Goal: Obtain resource: Download file/media

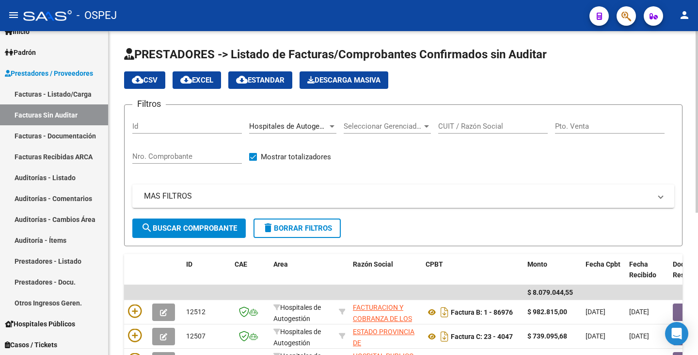
click at [323, 126] on span "Hospitales de Autogestión" at bounding box center [292, 126] width 87 height 9
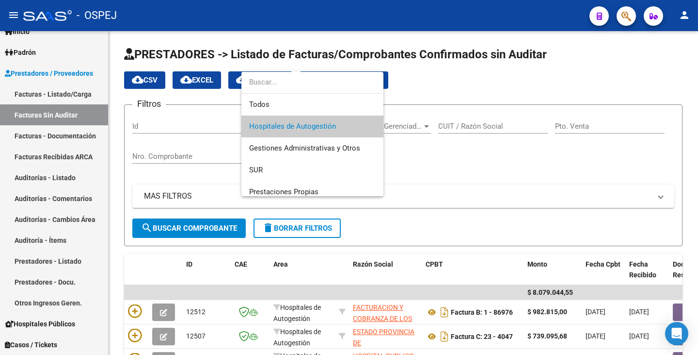
click at [44, 178] on div at bounding box center [349, 177] width 698 height 355
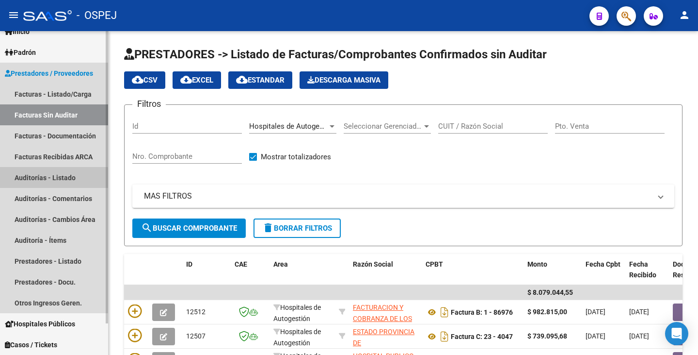
click at [44, 178] on link "Auditorías - Listado" at bounding box center [54, 177] width 108 height 21
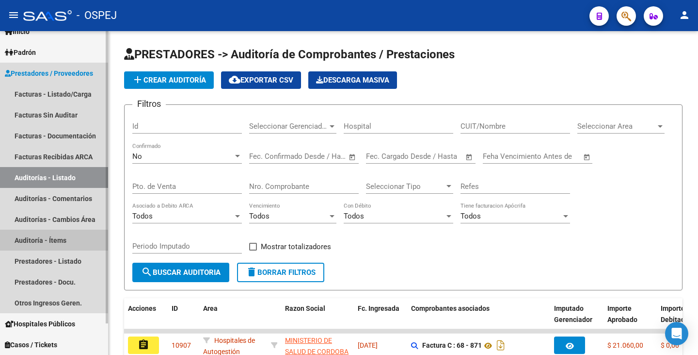
click at [42, 244] on link "Auditoría - Ítems" at bounding box center [54, 239] width 108 height 21
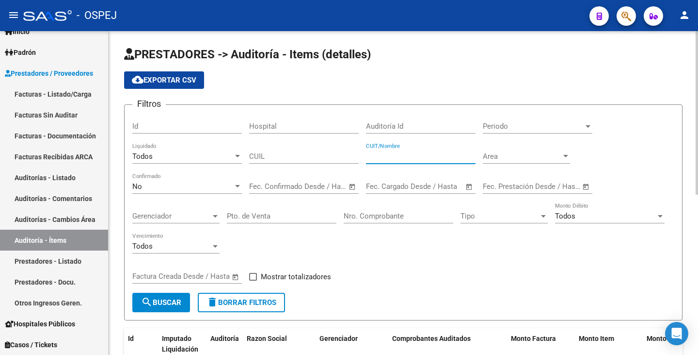
click at [420, 155] on input "CUIT/Nombre" at bounding box center [421, 156] width 110 height 9
click at [168, 303] on span "search Buscar" at bounding box center [161, 302] width 40 height 9
click at [194, 189] on div "No" at bounding box center [182, 186] width 101 height 9
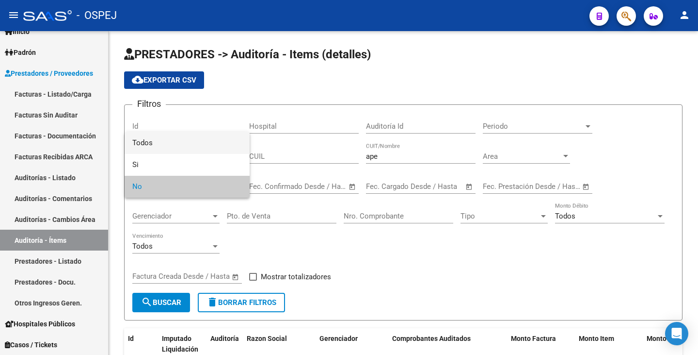
click at [177, 139] on span "Todos" at bounding box center [187, 143] width 110 height 22
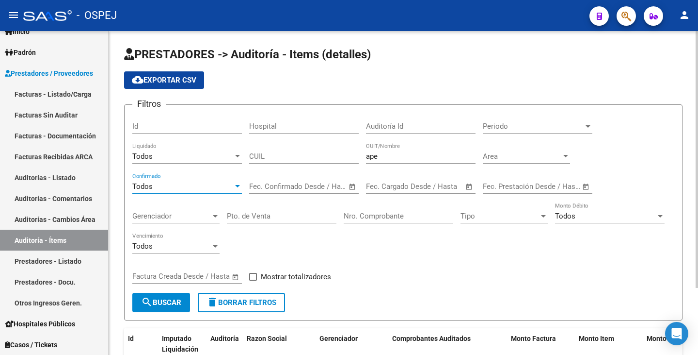
click at [162, 303] on span "search Buscar" at bounding box center [161, 302] width 40 height 9
click at [399, 155] on input "ape" at bounding box center [421, 156] width 110 height 9
type input "a"
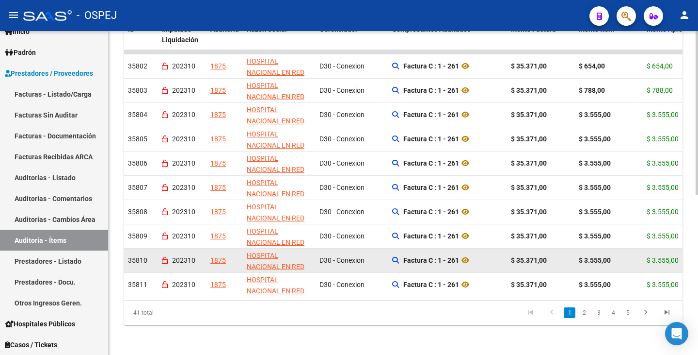
scroll to position [317, 0]
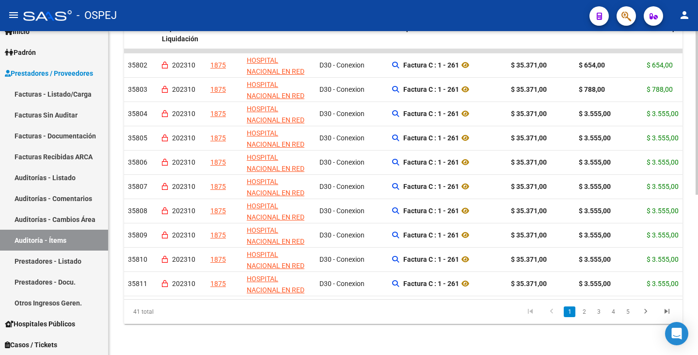
type input "salud mental"
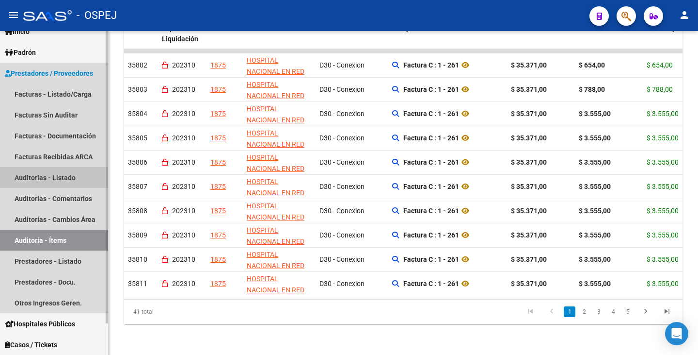
click at [43, 178] on link "Auditorías - Listado" at bounding box center [54, 177] width 108 height 21
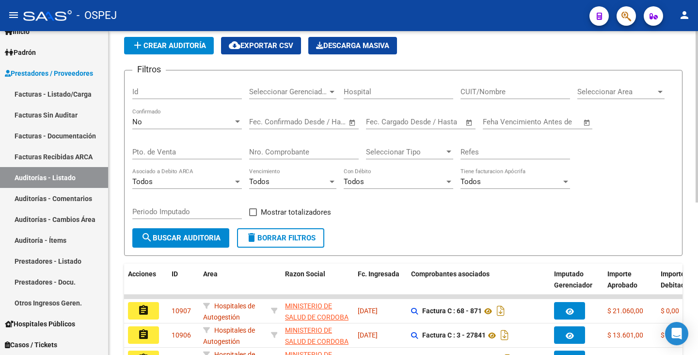
scroll to position [48, 0]
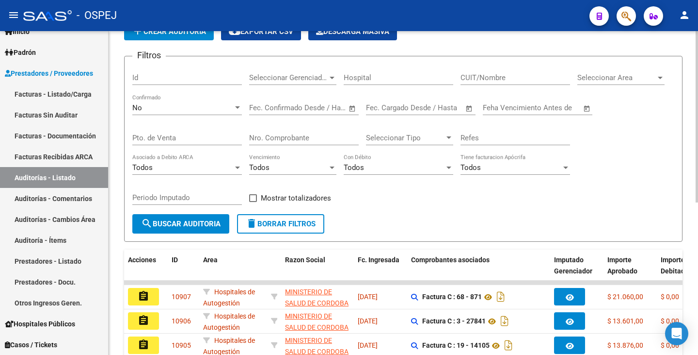
click at [515, 79] on input "CUIT/Nombre" at bounding box center [516, 77] width 110 height 9
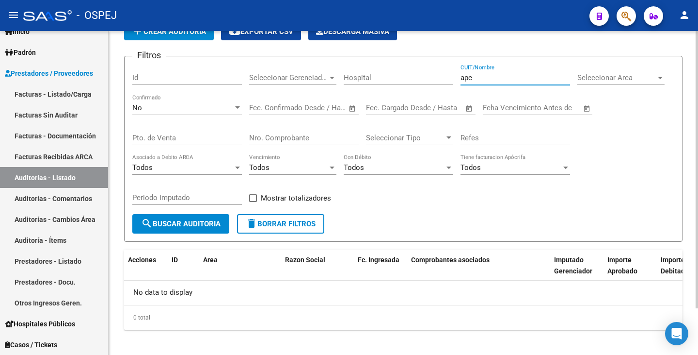
drag, startPoint x: 472, startPoint y: 79, endPoint x: 409, endPoint y: 70, distance: 63.2
click at [409, 70] on div "Filtros Id Seleccionar Gerenciador Seleccionar Gerenciador Hospital ape CUIT/No…" at bounding box center [403, 139] width 542 height 150
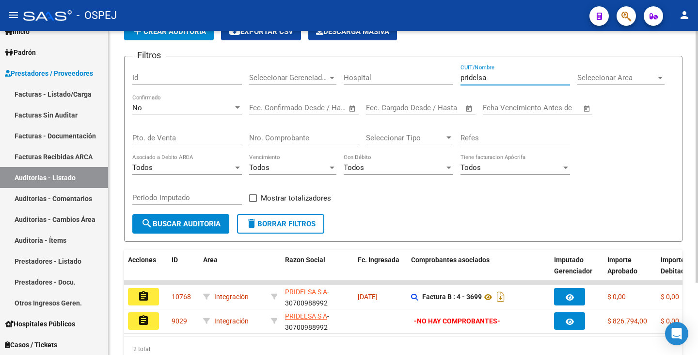
type input "pridelsa"
click at [197, 103] on div "No" at bounding box center [182, 107] width 101 height 9
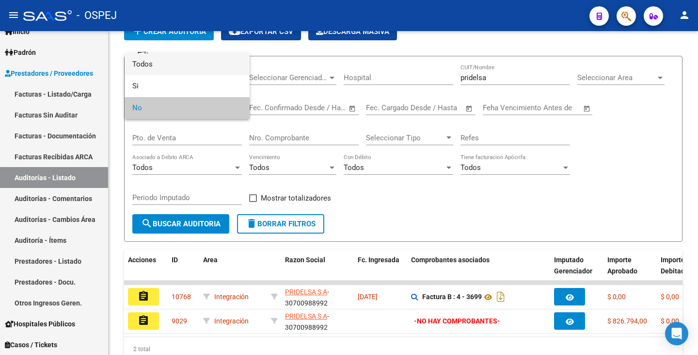
click at [157, 62] on span "Todos" at bounding box center [187, 64] width 110 height 22
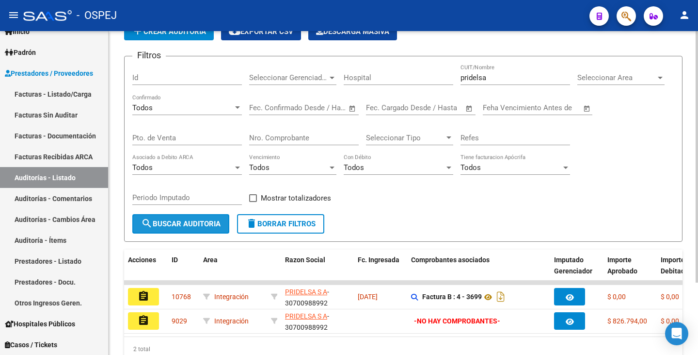
click at [166, 219] on span "search Buscar Auditoria" at bounding box center [181, 223] width 80 height 9
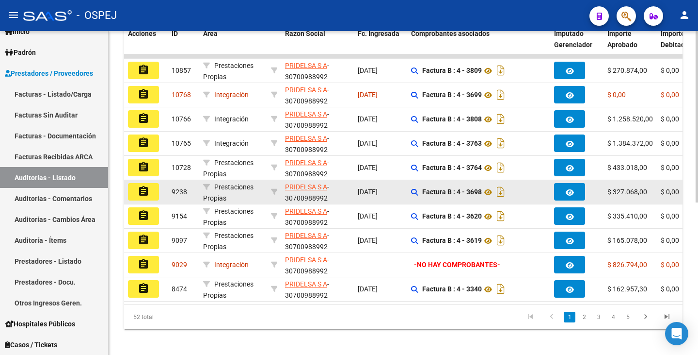
scroll to position [287, 0]
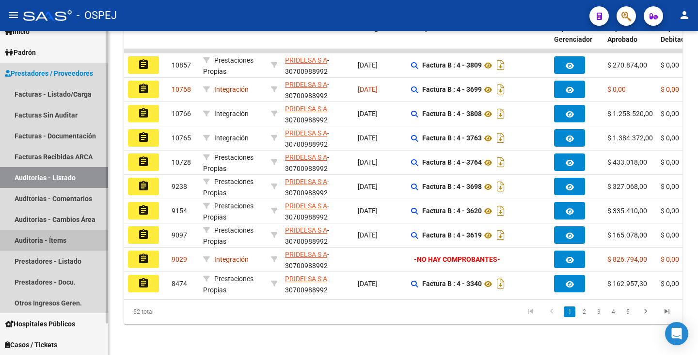
click at [32, 239] on link "Auditoría - Ítems" at bounding box center [54, 239] width 108 height 21
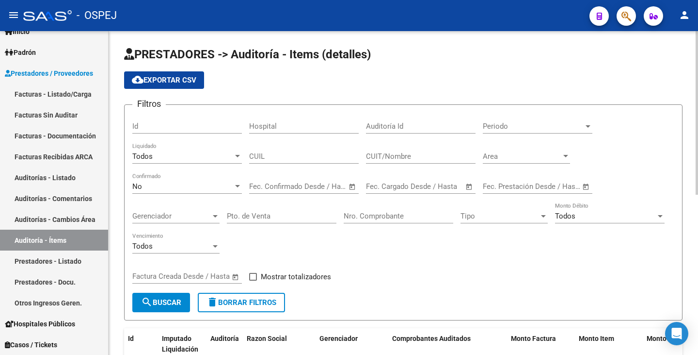
click at [430, 160] on input "CUIT/Nombre" at bounding box center [421, 156] width 110 height 9
type input "pridelsa"
click at [504, 129] on span "Periodo" at bounding box center [533, 126] width 101 height 9
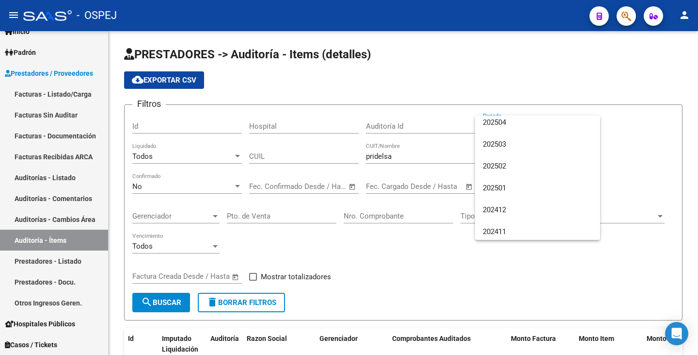
scroll to position [194, 0]
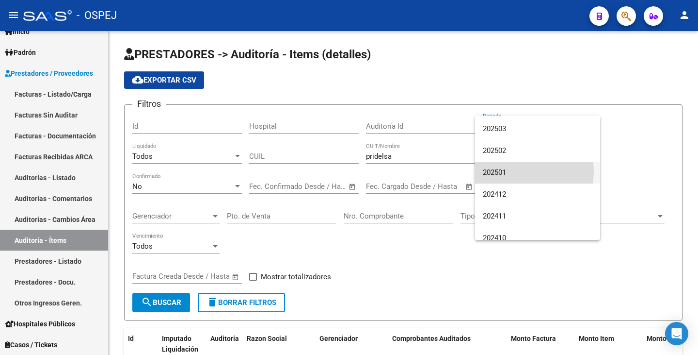
click at [506, 171] on span "202501" at bounding box center [538, 172] width 110 height 22
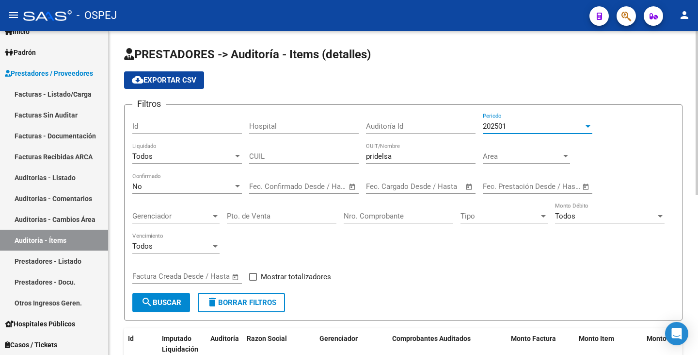
click at [286, 191] on div "Fecha inicio – Fecha fin Fec. Confirmado Desde / Hasta" at bounding box center [298, 183] width 98 height 21
click at [536, 127] on div "202501" at bounding box center [533, 126] width 101 height 9
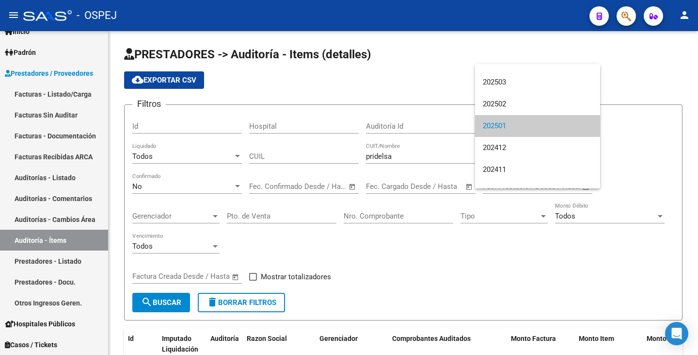
click at [634, 69] on div at bounding box center [349, 177] width 698 height 355
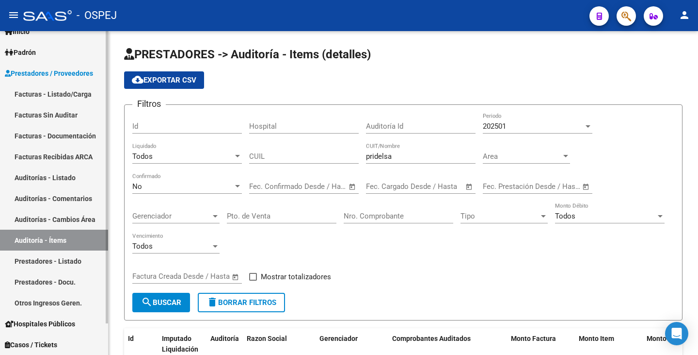
click at [51, 240] on link "Auditoría - Ítems" at bounding box center [54, 239] width 108 height 21
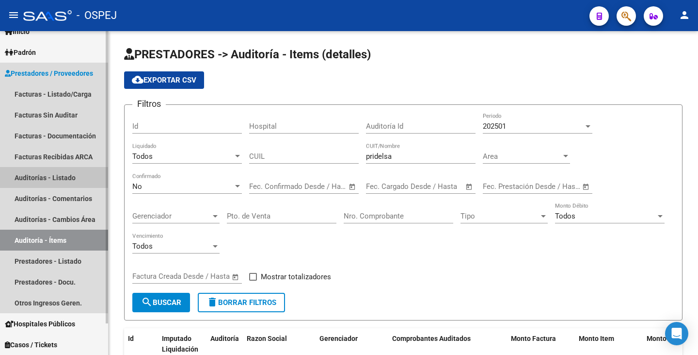
click at [88, 173] on link "Auditorías - Listado" at bounding box center [54, 177] width 108 height 21
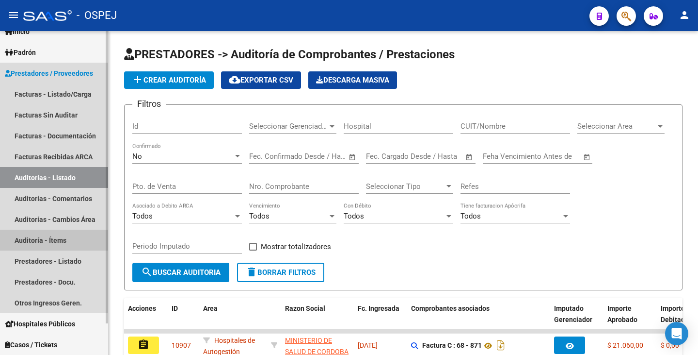
click at [39, 240] on link "Auditoría - Ítems" at bounding box center [54, 239] width 108 height 21
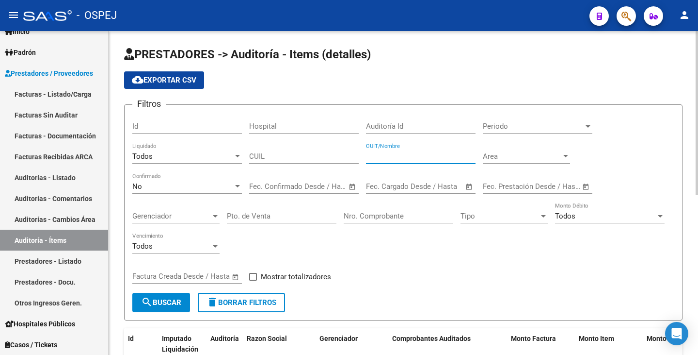
click at [430, 160] on input "CUIT/Nombre" at bounding box center [421, 156] width 110 height 9
type input "pridelsa"
click at [332, 186] on input "text" at bounding box center [320, 186] width 47 height 9
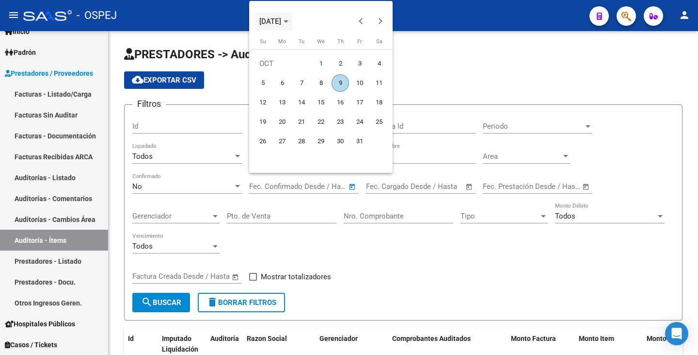
click at [289, 21] on polygon "Choose month and year" at bounding box center [286, 21] width 5 height 2
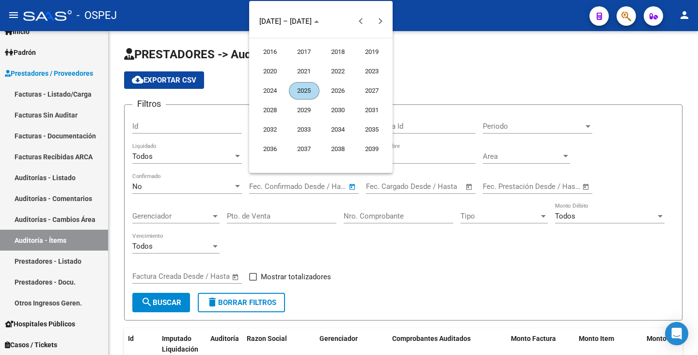
click at [310, 92] on span "2025" at bounding box center [304, 90] width 31 height 17
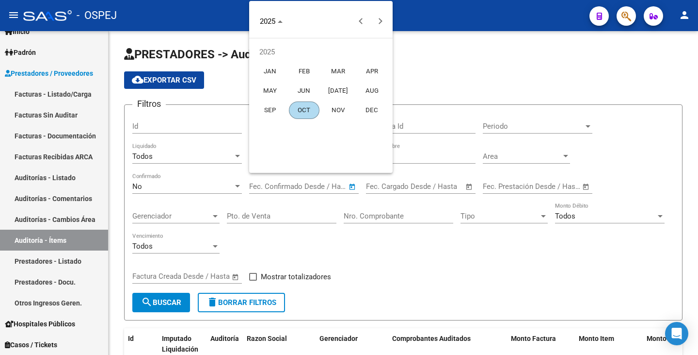
click at [268, 73] on span "JAN" at bounding box center [270, 71] width 31 height 17
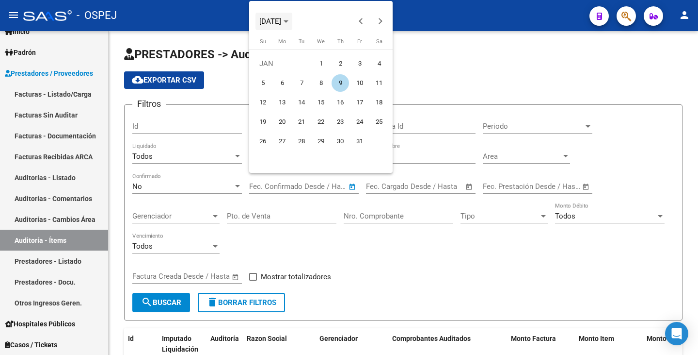
click at [289, 20] on icon "Choose month and year" at bounding box center [286, 21] width 5 height 2
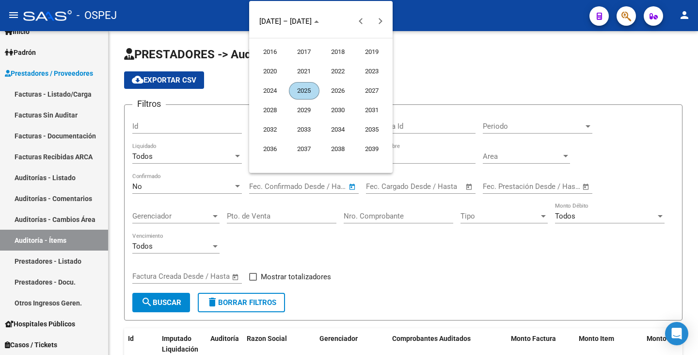
click at [295, 88] on span "2025" at bounding box center [304, 90] width 31 height 17
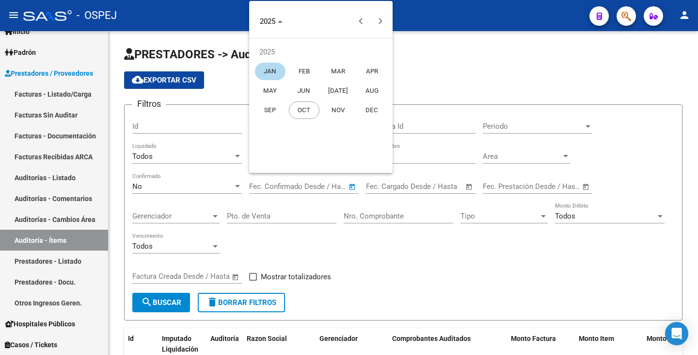
click at [306, 112] on span "OCT" at bounding box center [304, 109] width 31 height 17
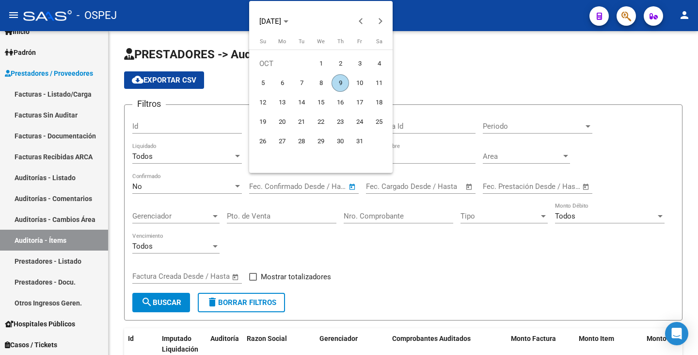
click at [356, 143] on span "31" at bounding box center [359, 140] width 17 height 17
click at [281, 25] on span "OCT 2025" at bounding box center [270, 21] width 22 height 9
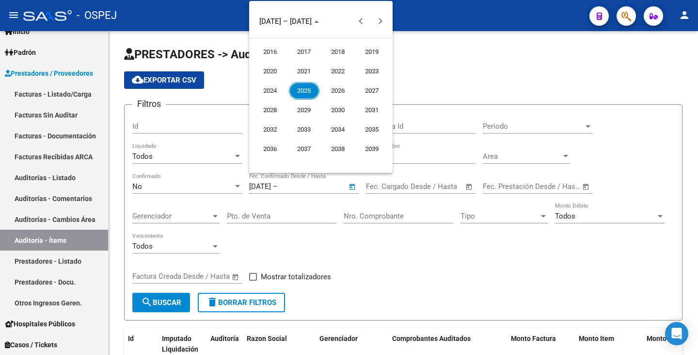
click at [306, 93] on span "2025" at bounding box center [304, 90] width 31 height 17
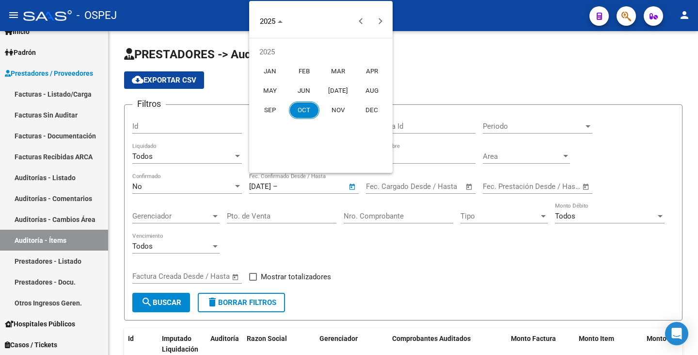
click at [269, 69] on span "JAN" at bounding box center [270, 71] width 31 height 17
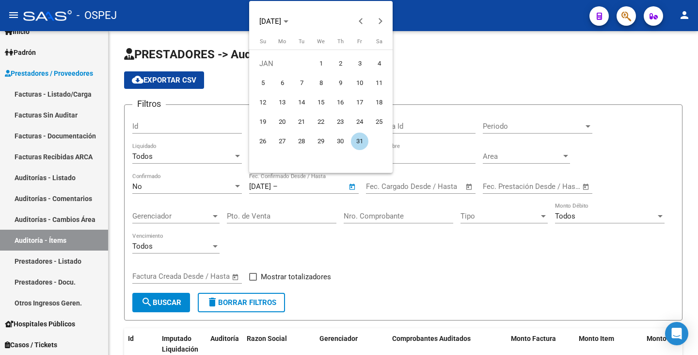
click at [321, 61] on span "1" at bounding box center [320, 63] width 17 height 17
type input "01/01/2025"
click at [289, 19] on span "JAN 2025" at bounding box center [273, 21] width 29 height 7
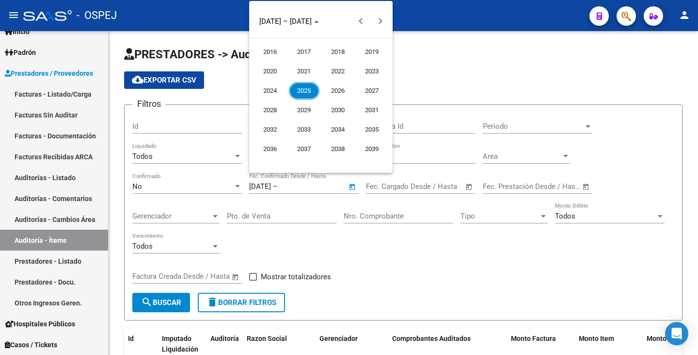
click at [306, 89] on span "2025" at bounding box center [304, 90] width 31 height 17
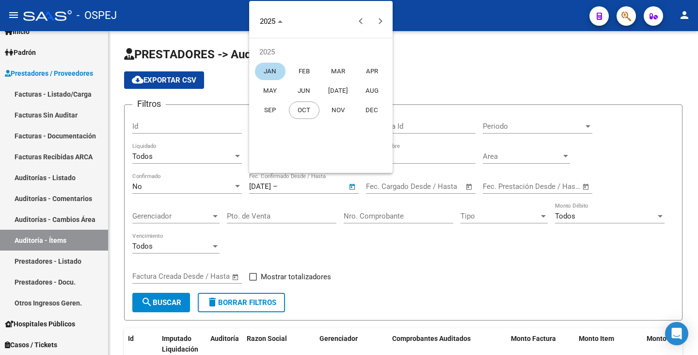
click at [309, 108] on span "OCT" at bounding box center [304, 109] width 31 height 17
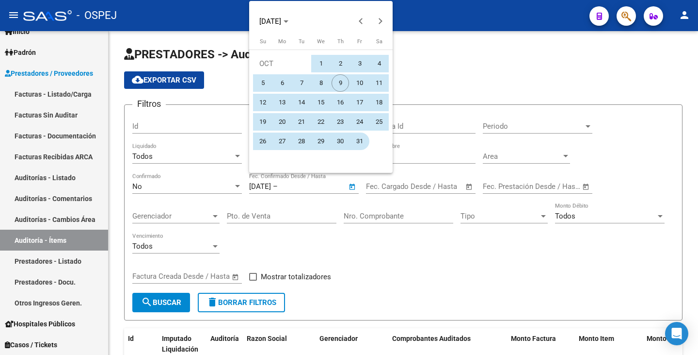
click at [359, 142] on span "31" at bounding box center [359, 140] width 17 height 17
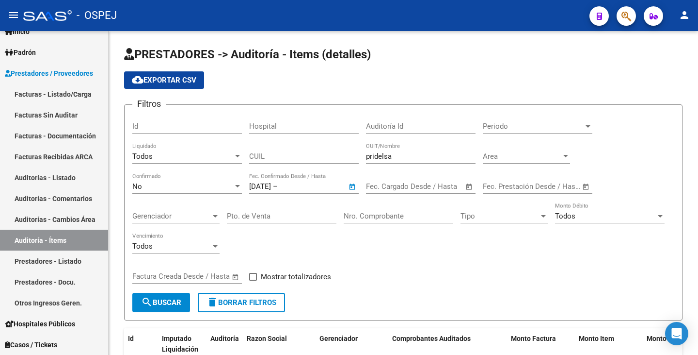
type input "31/10/2025"
click at [235, 186] on div at bounding box center [237, 186] width 5 height 2
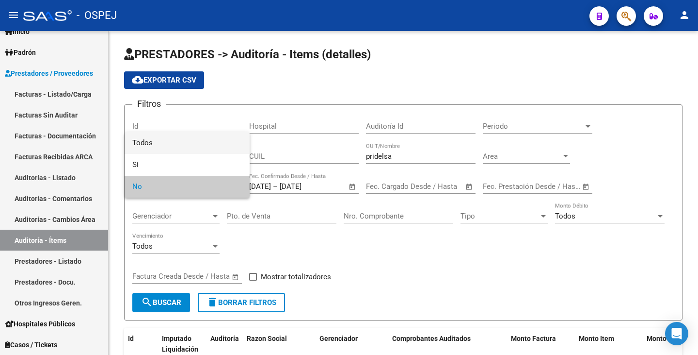
click at [189, 138] on span "Todos" at bounding box center [187, 143] width 110 height 22
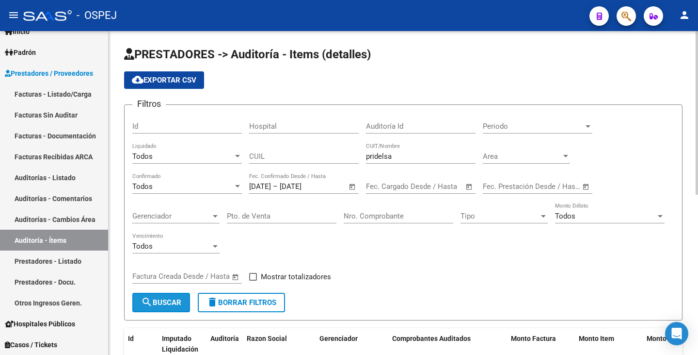
click at [174, 303] on span "search Buscar" at bounding box center [161, 302] width 40 height 9
click at [196, 77] on span "cloud_download Exportar CSV" at bounding box center [164, 80] width 65 height 9
click at [297, 256] on div "Todos Vencimiento" at bounding box center [403, 247] width 542 height 30
drag, startPoint x: 406, startPoint y: 159, endPoint x: 323, endPoint y: 141, distance: 85.7
click at [323, 141] on div "Filtros Id Hospital Auditoría Id Periodo Periodo Todos Liquidado CUIL pridelsa …" at bounding box center [403, 203] width 542 height 180
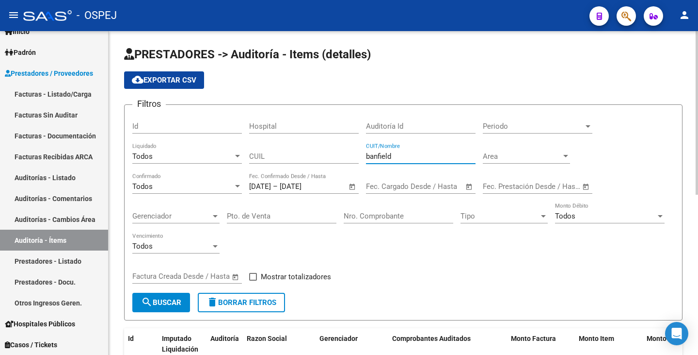
type input "banfield"
click at [182, 81] on span "cloud_download Exportar CSV" at bounding box center [164, 80] width 65 height 9
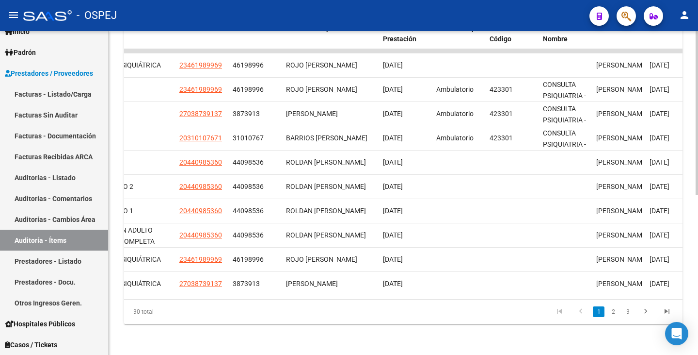
scroll to position [317, 0]
click at [698, 221] on div at bounding box center [697, 272] width 2 height 163
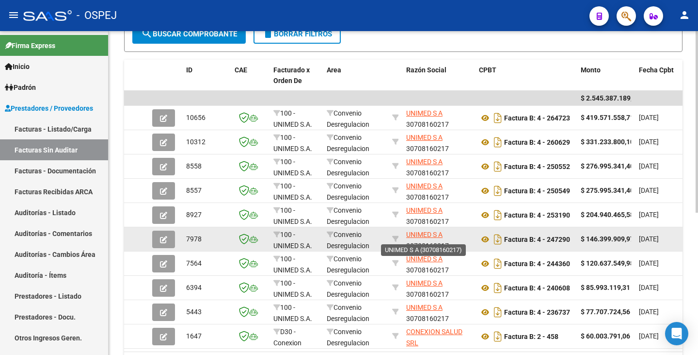
scroll to position [1, 0]
